Goal: Task Accomplishment & Management: Use online tool/utility

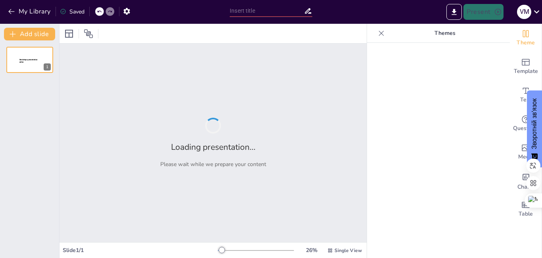
type input "Організаційно-штатна структура штурмової роти ЗС РФ: Аналіз та особливості"
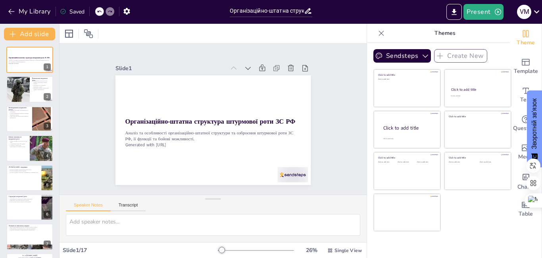
checkbox input "true"
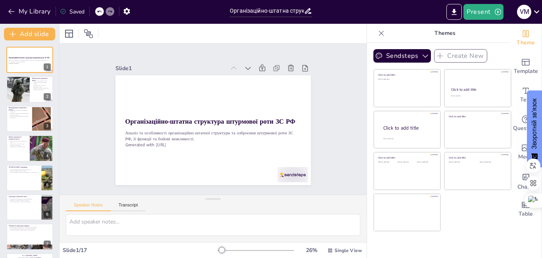
checkbox input "true"
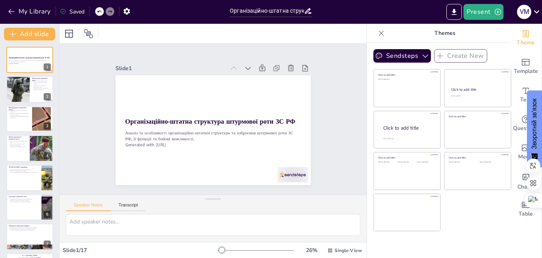
checkbox input "true"
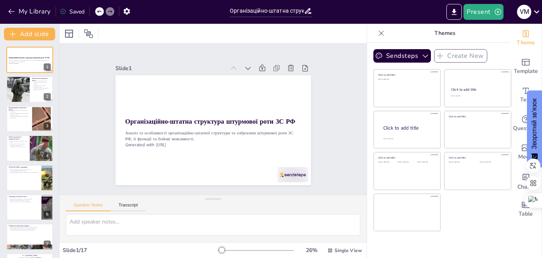
checkbox input "true"
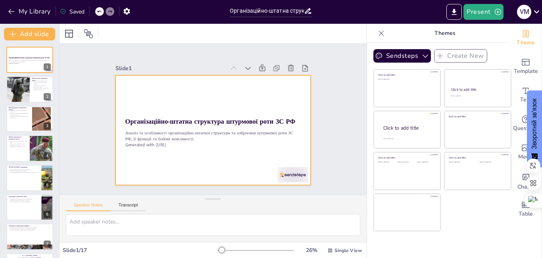
checkbox input "true"
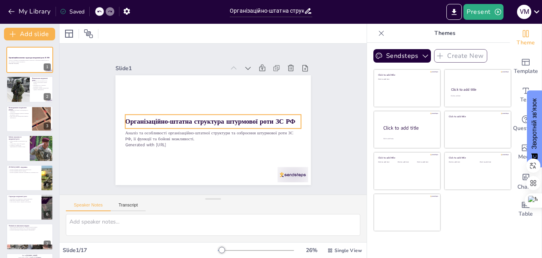
checkbox input "true"
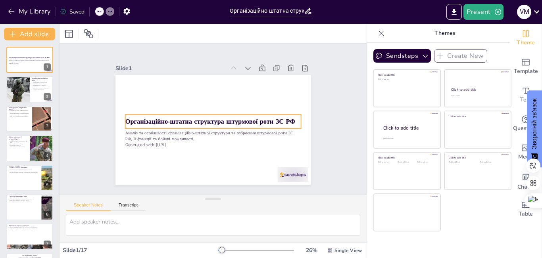
checkbox input "true"
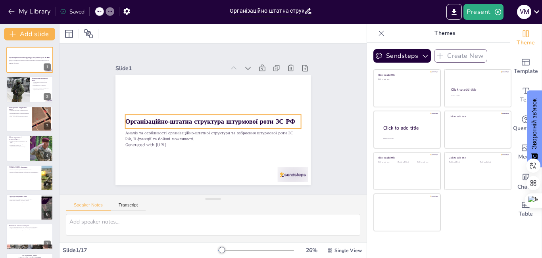
checkbox input "true"
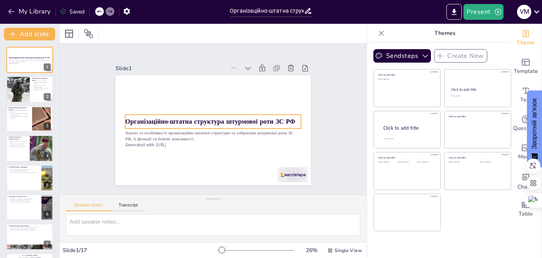
checkbox input "true"
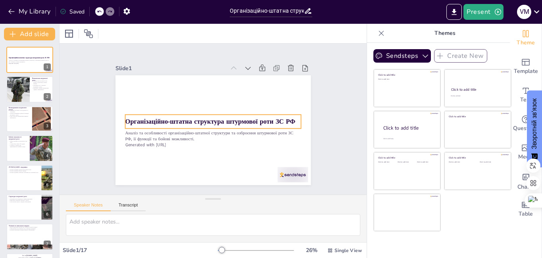
checkbox input "true"
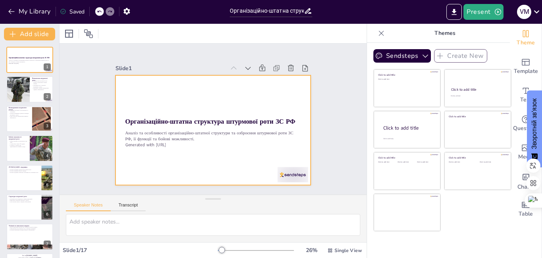
checkbox input "true"
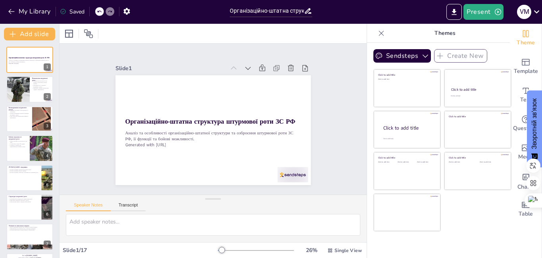
checkbox input "true"
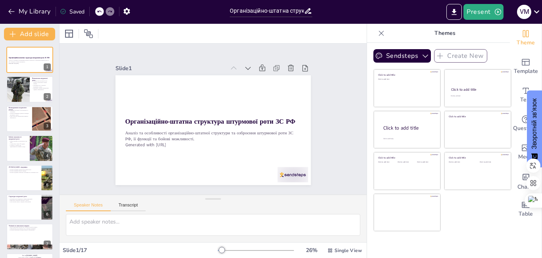
checkbox input "true"
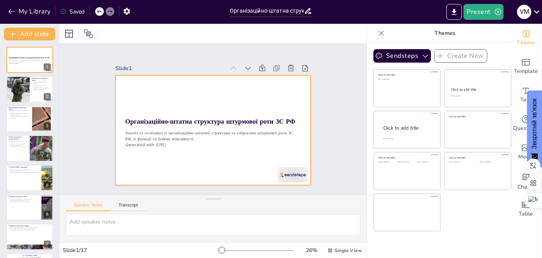
checkbox input "true"
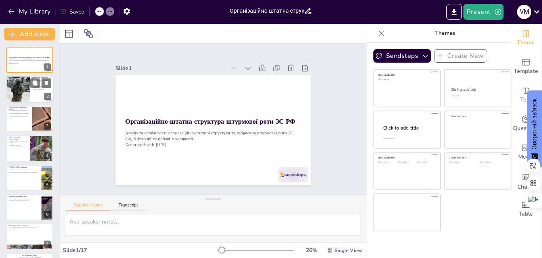
checkbox input "true"
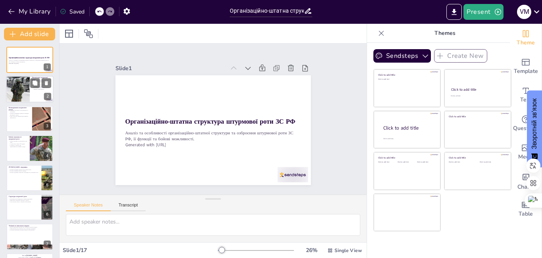
click at [34, 96] on div at bounding box center [30, 89] width 48 height 27
type textarea "Штурмова рота виконує важливу роль у захопленні ключових позицій противника. Це…"
checkbox input "true"
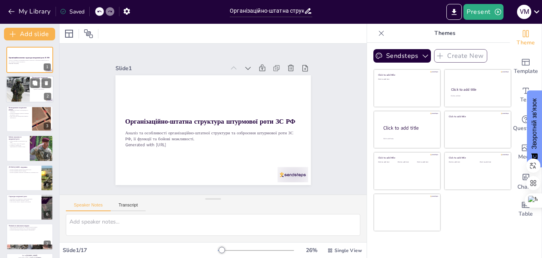
checkbox input "true"
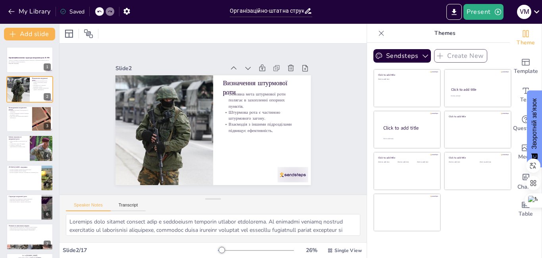
checkbox input "true"
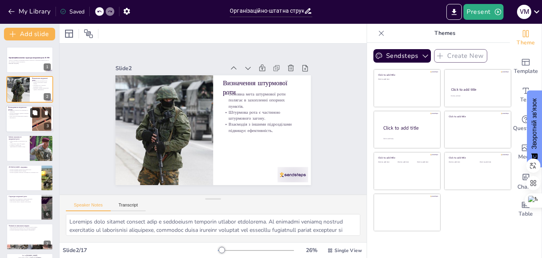
checkbox input "true"
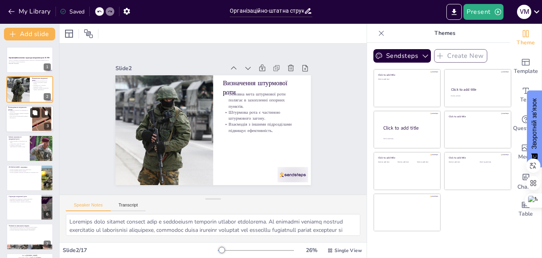
checkbox input "true"
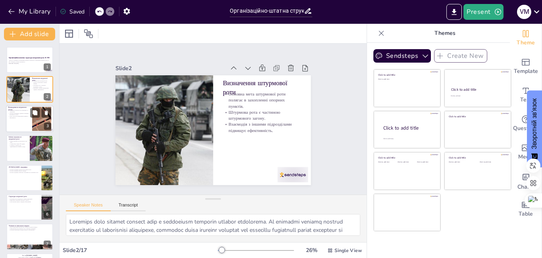
checkbox input "true"
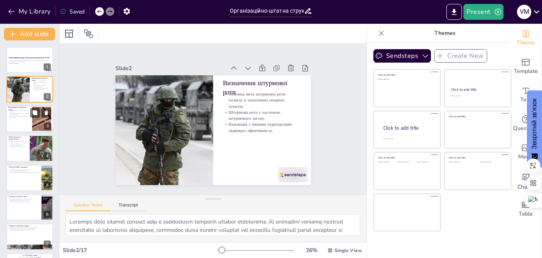
click at [36, 119] on div at bounding box center [42, 119] width 36 height 24
type textarea "Управління штурмовою ротою є критично важливим для досягнення успіху в бойових …"
checkbox input "true"
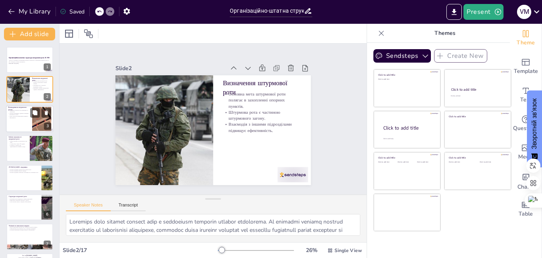
checkbox input "true"
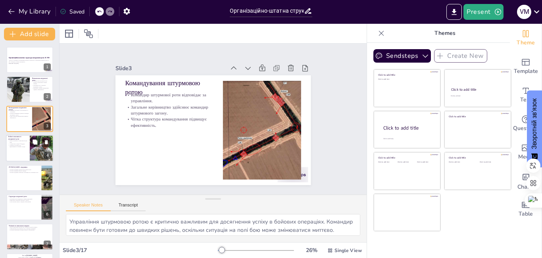
checkbox input "true"
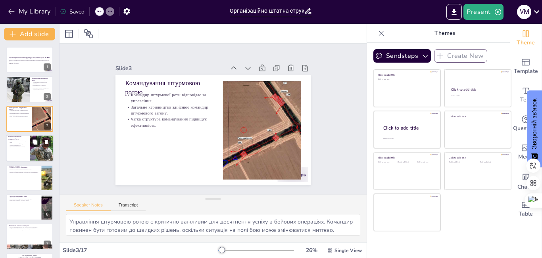
checkbox input "true"
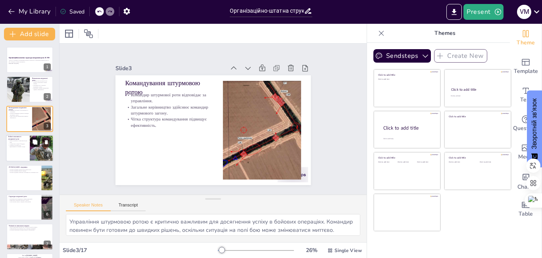
checkbox input "true"
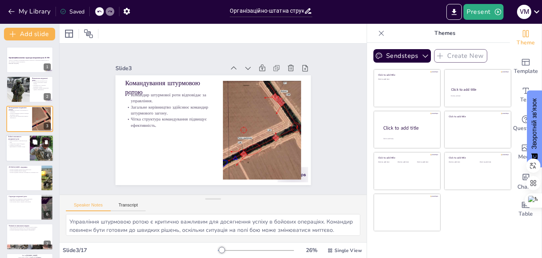
click at [38, 141] on button at bounding box center [35, 143] width 10 height 10
type textarea "Тривалість бойових можливостей є важливим фактором для планування операцій. Це …"
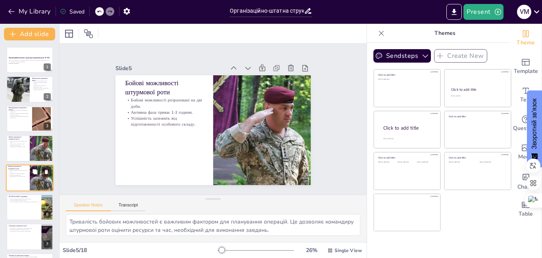
checkbox input "true"
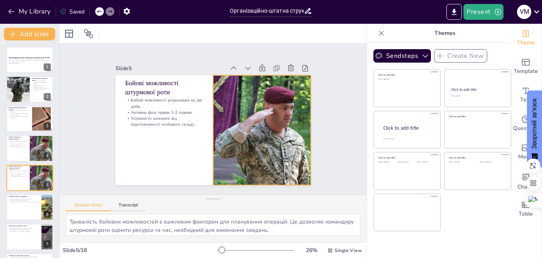
scroll to position [29, 0]
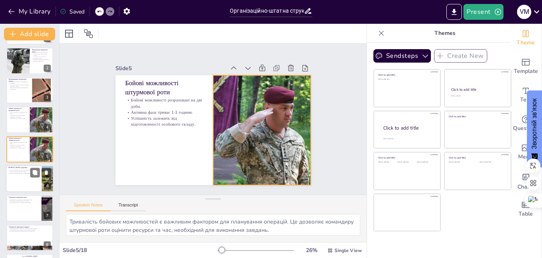
checkbox input "true"
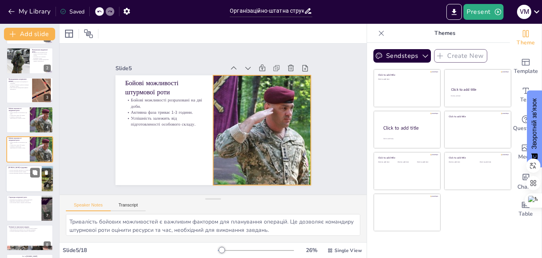
checkbox input "true"
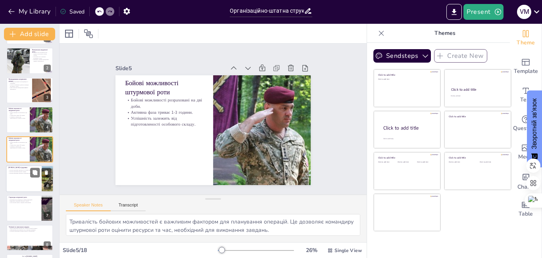
checkbox input "true"
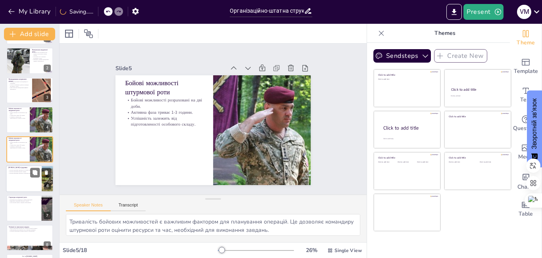
click at [40, 173] on div at bounding box center [40, 173] width 21 height 10
type textarea "Артилерійська підтримка є важливим елементом вогневої підтримки, оскільки вона …"
checkbox input "true"
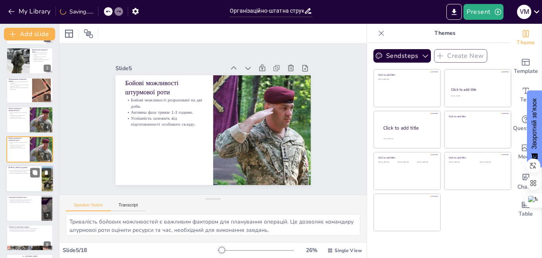
checkbox input "true"
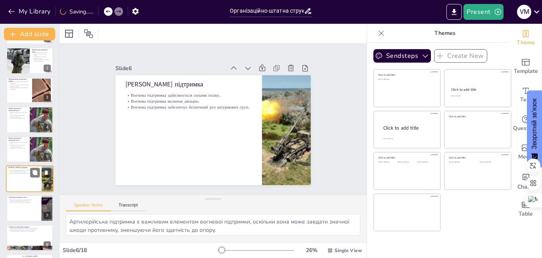
scroll to position [58, 0]
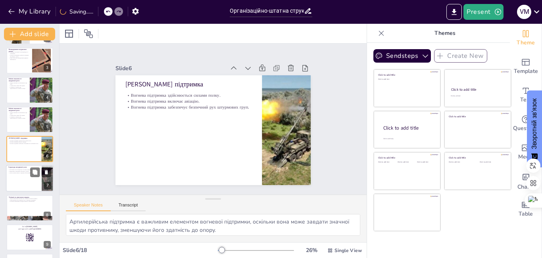
checkbox input "true"
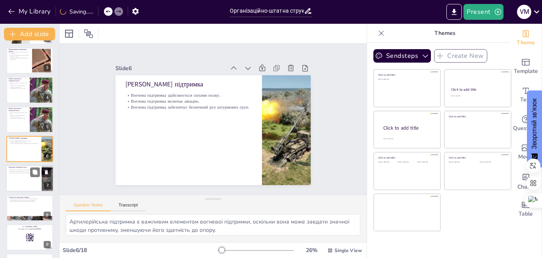
checkbox input "true"
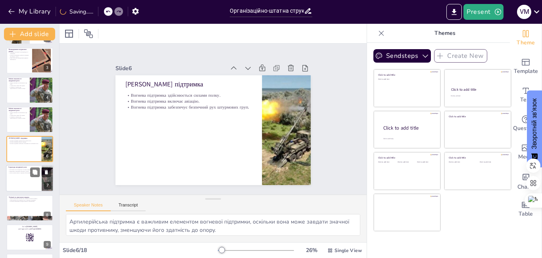
checkbox input "true"
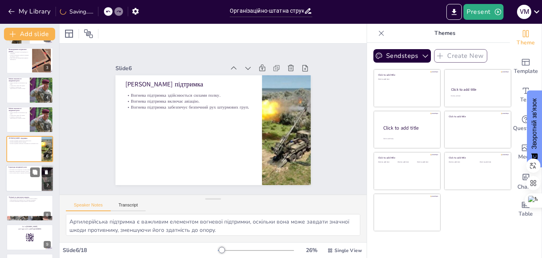
checkbox input "true"
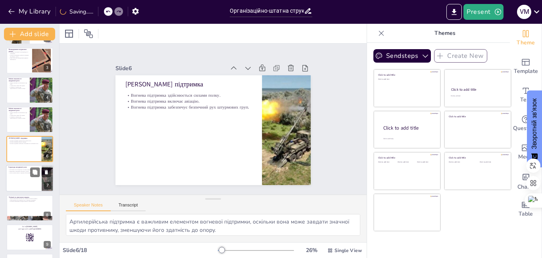
checkbox input "true"
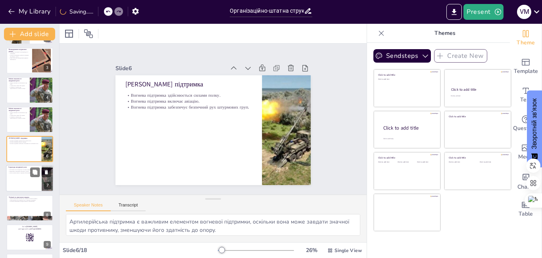
click at [40, 177] on div at bounding box center [40, 173] width 21 height 10
type textarea "Кожен підрозділ виконує свою роль у загальному процесі, що дозволяє досягти мак…"
checkbox input "true"
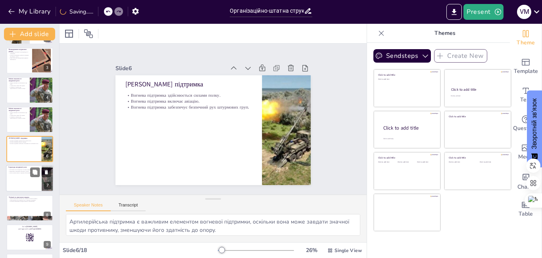
checkbox input "true"
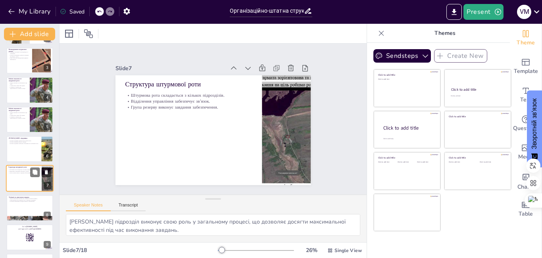
scroll to position [88, 0]
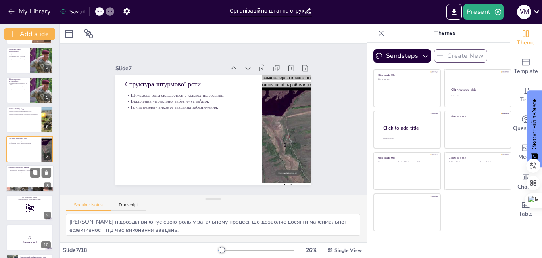
checkbox input "true"
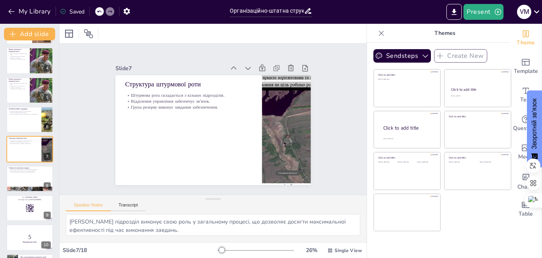
checkbox input "true"
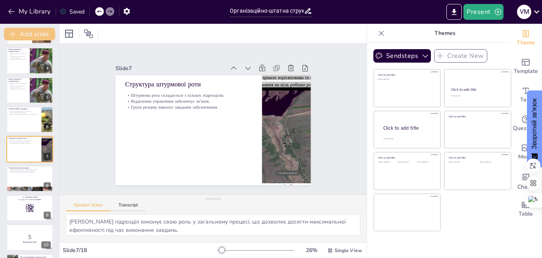
checkbox input "true"
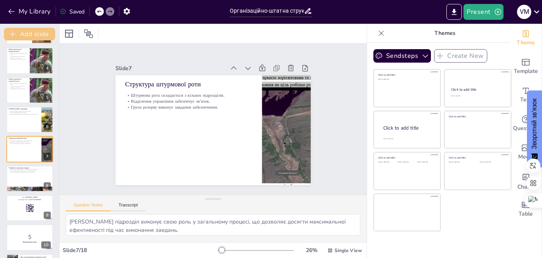
checkbox input "true"
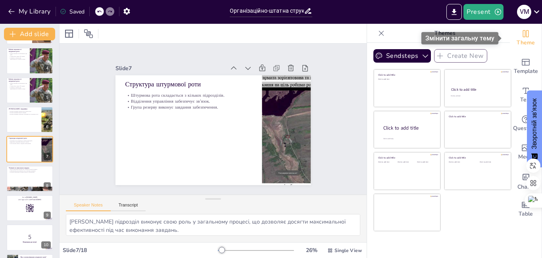
click at [523, 35] on icon "Change the overall theme" at bounding box center [526, 33] width 6 height 7
click at [522, 36] on icon "Change the overall theme" at bounding box center [526, 34] width 10 height 10
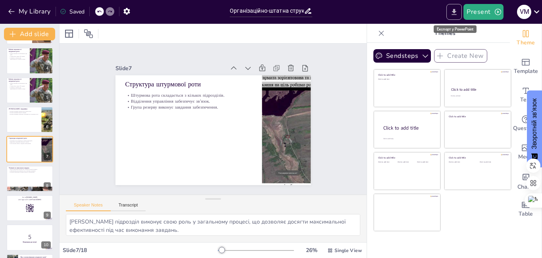
click at [455, 12] on icon "Export to PowerPoint" at bounding box center [454, 12] width 5 height 6
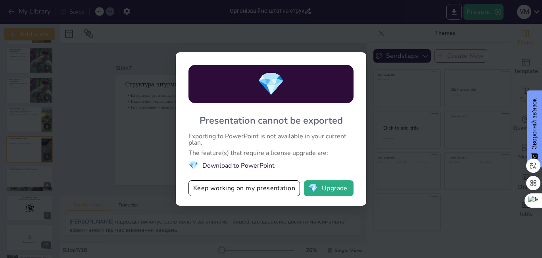
click at [402, 141] on div "💎 Presentation cannot be exported Exporting to PowerPoint is not available in y…" at bounding box center [271, 129] width 542 height 258
click at [323, 187] on button "💎 Upgrade" at bounding box center [329, 189] width 50 height 16
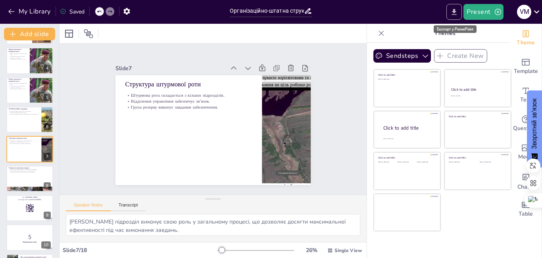
click at [455, 13] on icon "Export to PowerPoint" at bounding box center [454, 12] width 8 height 8
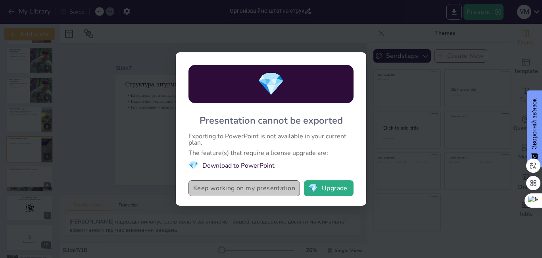
click at [274, 187] on button "Keep working on my presentation" at bounding box center [245, 189] width 112 height 16
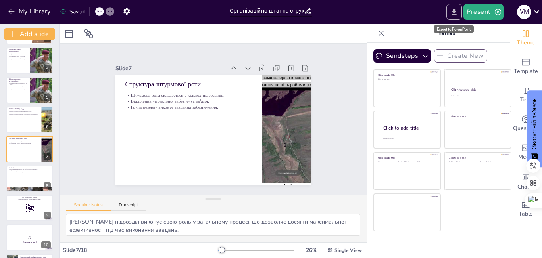
click at [456, 12] on icon "Export to PowerPoint" at bounding box center [454, 12] width 5 height 6
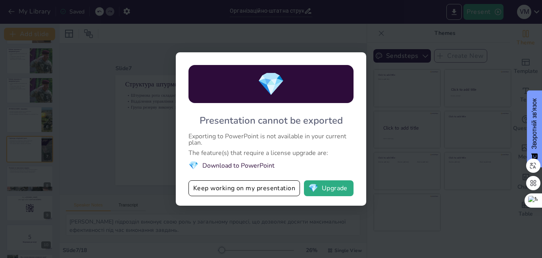
click at [227, 167] on li "💎 Download to PowerPoint" at bounding box center [271, 165] width 165 height 11
click at [195, 164] on span "💎" at bounding box center [194, 165] width 10 height 11
click at [225, 164] on li "💎 Download to PowerPoint" at bounding box center [271, 165] width 165 height 11
click at [247, 193] on button "Keep working on my presentation" at bounding box center [245, 189] width 112 height 16
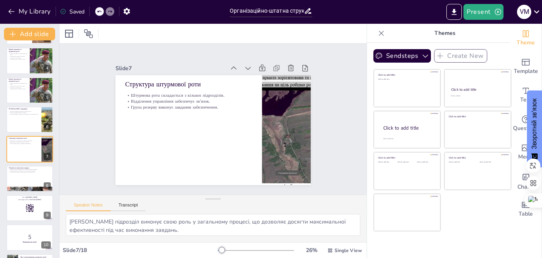
click at [73, 11] on div "Saved" at bounding box center [72, 12] width 25 height 8
click at [127, 9] on icon "button" at bounding box center [126, 11] width 6 height 7
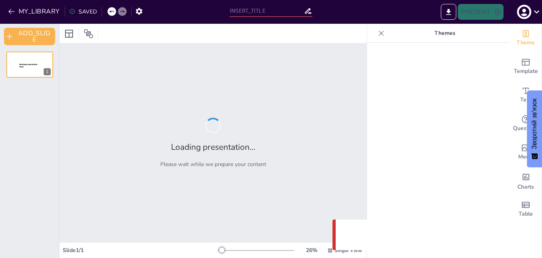
type input "Організаційно-штатна структура штурмової роти ЗС РФ: Аналіз та особливості"
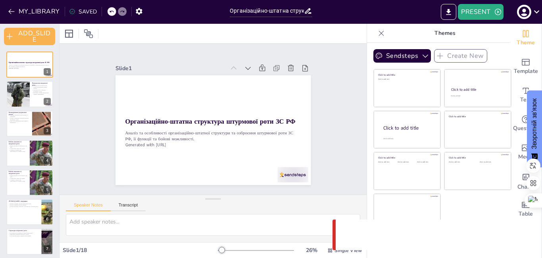
checkbox input "true"
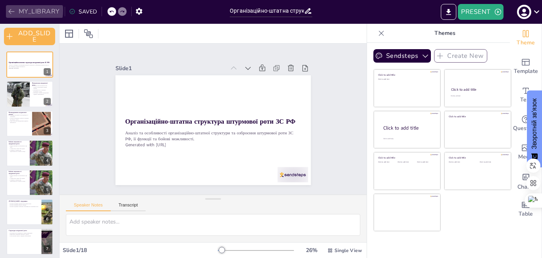
click at [12, 10] on icon "button" at bounding box center [12, 12] width 8 height 8
